Goal: Task Accomplishment & Management: Manage account settings

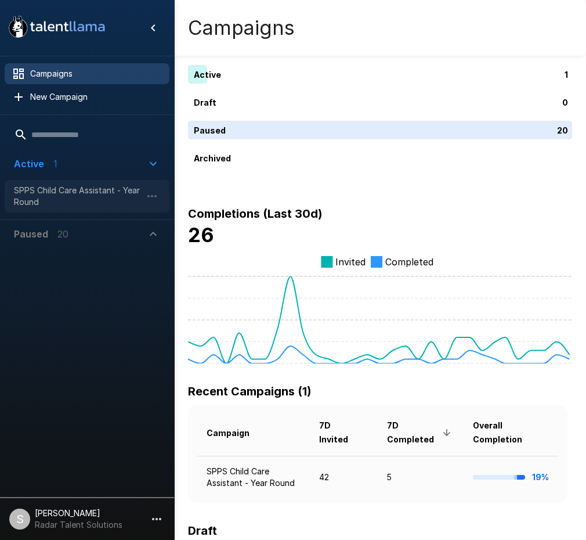
click at [62, 189] on span "SPPS Child Care Assistant - Year Round" at bounding box center [78, 196] width 128 height 23
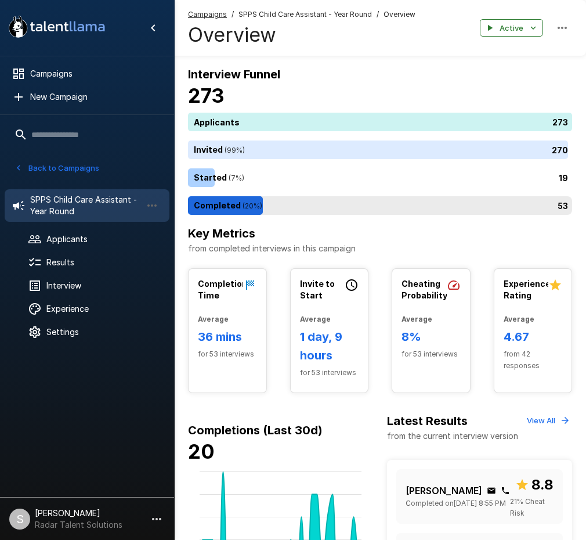
click at [210, 202] on div "53" at bounding box center [382, 205] width 389 height 19
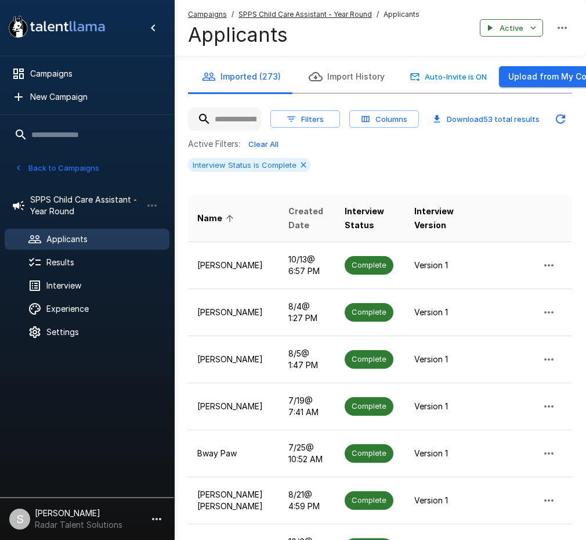
click at [289, 219] on span "Created Date" at bounding box center [308, 218] width 38 height 28
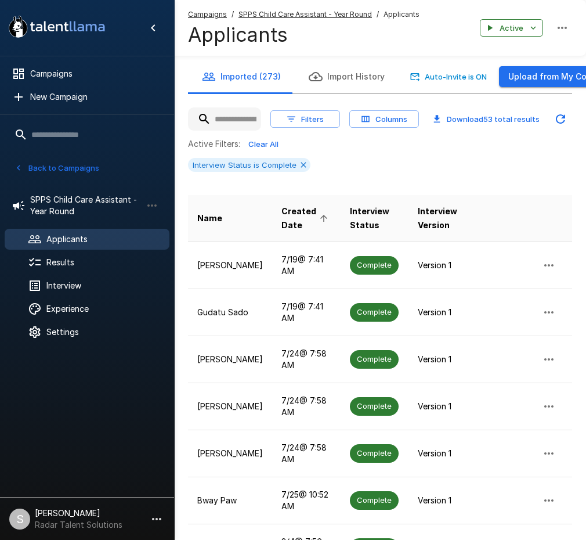
click at [284, 219] on span "Created Date" at bounding box center [307, 218] width 50 height 28
